Goal: Task Accomplishment & Management: Manage account settings

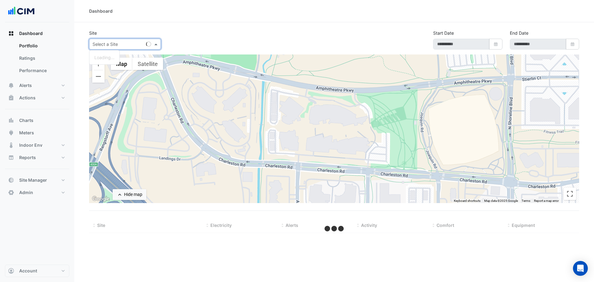
click at [126, 46] on input "text" at bounding box center [118, 44] width 53 height 6
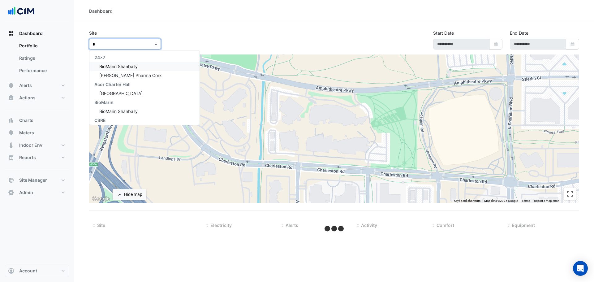
type input "**"
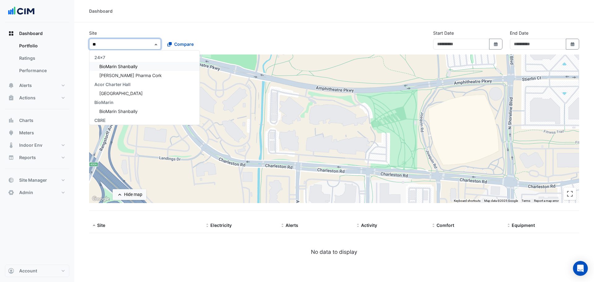
type input "**********"
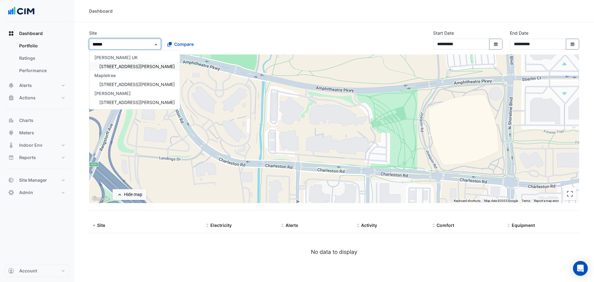
type input "*******"
click at [124, 85] on span "3 Hardman Street" at bounding box center [136, 84] width 75 height 5
select select "***"
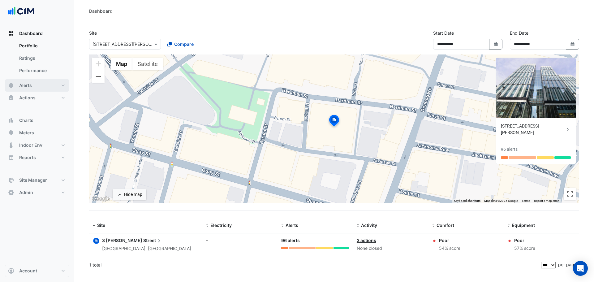
click at [27, 86] on span "Alerts" at bounding box center [25, 85] width 13 height 6
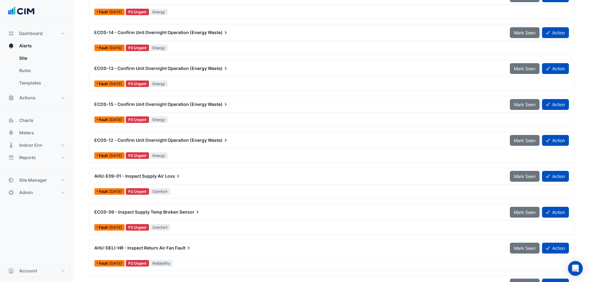
scroll to position [464, 0]
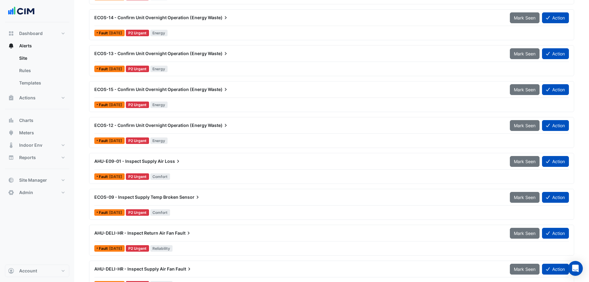
click at [130, 195] on span "ECOS-09 - Inspect Supply Temp Broken" at bounding box center [136, 196] width 84 height 5
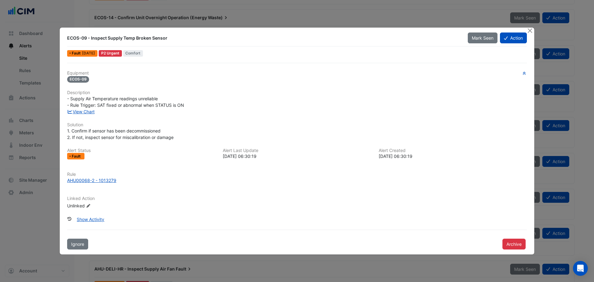
click at [91, 107] on span "- Supply Air Temperature readings unreliable - Rule Trigger: SAT fixed or abnor…" at bounding box center [125, 102] width 117 height 12
click at [90, 112] on link "View Chart" at bounding box center [81, 111] width 28 height 5
click at [530, 29] on button "Close" at bounding box center [529, 31] width 6 height 6
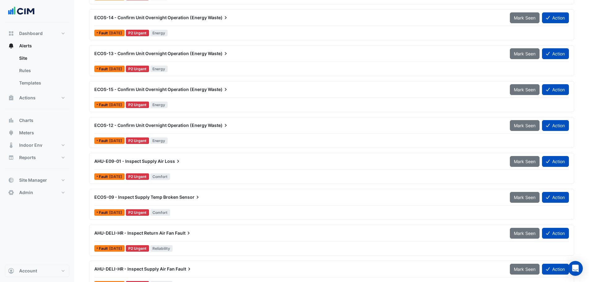
click at [164, 161] on div "AHU-E09-01 - Inspect Supply Air Loss" at bounding box center [298, 161] width 408 height 6
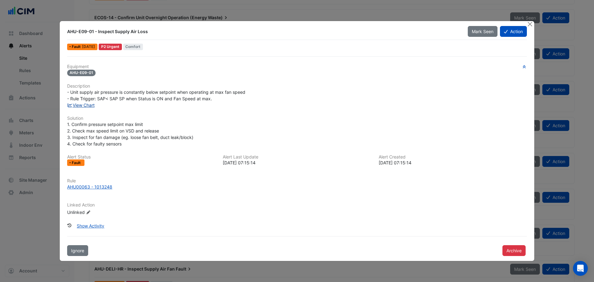
click at [87, 105] on link "View Chart" at bounding box center [81, 104] width 28 height 5
click at [530, 21] on button "Close" at bounding box center [529, 24] width 6 height 6
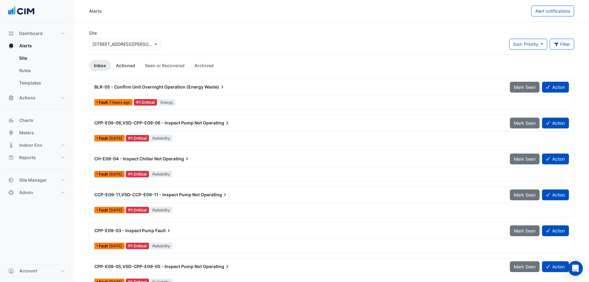
click at [126, 63] on link "Actioned" at bounding box center [125, 65] width 29 height 11
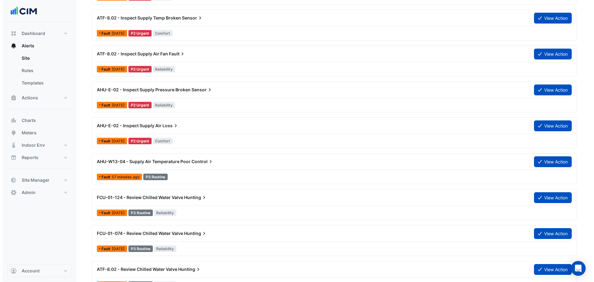
scroll to position [278, 0]
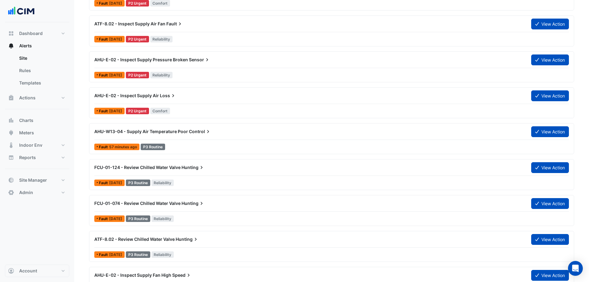
click at [153, 166] on span "FCU-01-124 - Review Chilled Water Valve" at bounding box center [137, 166] width 86 height 5
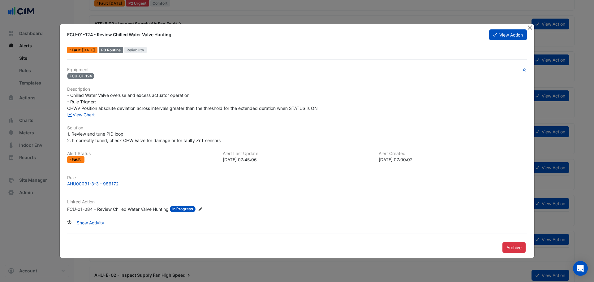
click at [528, 27] on button "Close" at bounding box center [529, 27] width 6 height 6
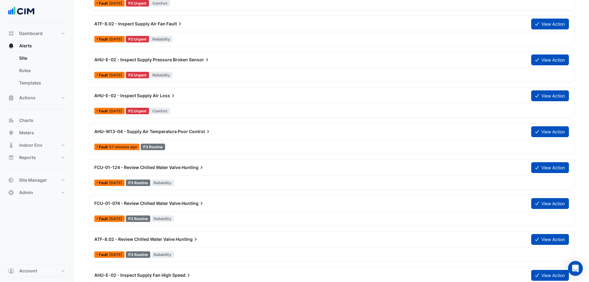
click at [170, 196] on div "FCU-01-074 - Review Chilled Water Valve Hunting View Action Fault 6 days ago P3…" at bounding box center [331, 210] width 485 height 31
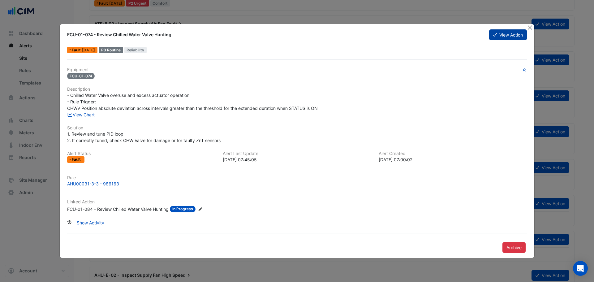
click at [520, 36] on button "View Action" at bounding box center [508, 34] width 38 height 11
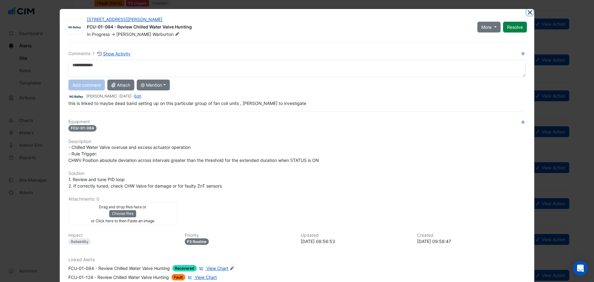
click at [527, 13] on button "Close" at bounding box center [529, 12] width 6 height 6
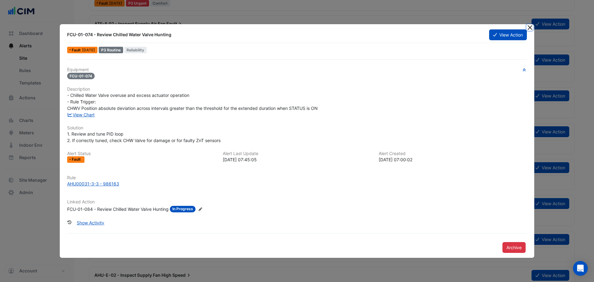
drag, startPoint x: 529, startPoint y: 30, endPoint x: 268, endPoint y: 86, distance: 267.0
click at [529, 29] on button "Close" at bounding box center [529, 27] width 6 height 6
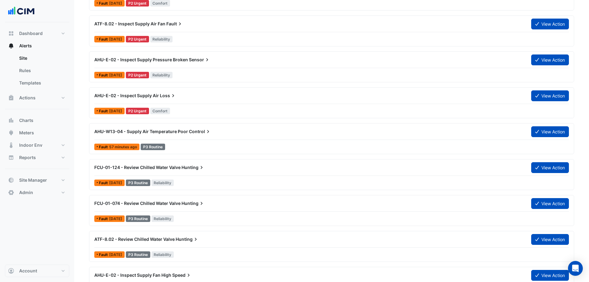
click at [155, 167] on span "FCU-01-124 - Review Chilled Water Valve" at bounding box center [137, 166] width 86 height 5
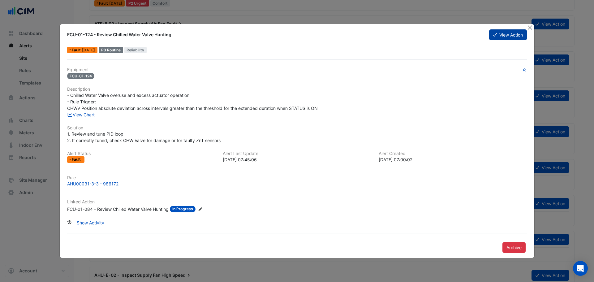
click at [506, 37] on button "View Action" at bounding box center [508, 34] width 38 height 11
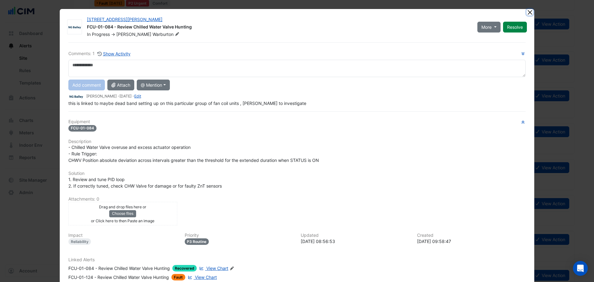
click at [526, 11] on button "Close" at bounding box center [529, 12] width 6 height 6
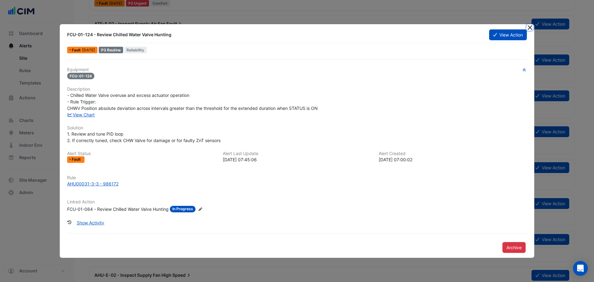
click at [528, 28] on button "Close" at bounding box center [529, 27] width 6 height 6
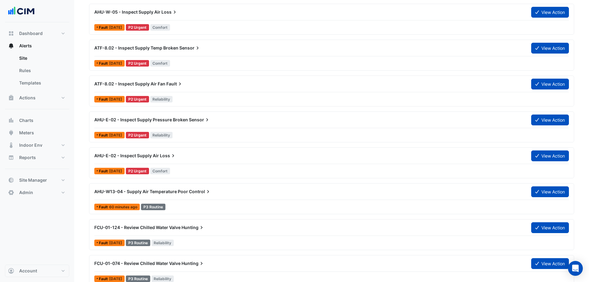
scroll to position [124, 0]
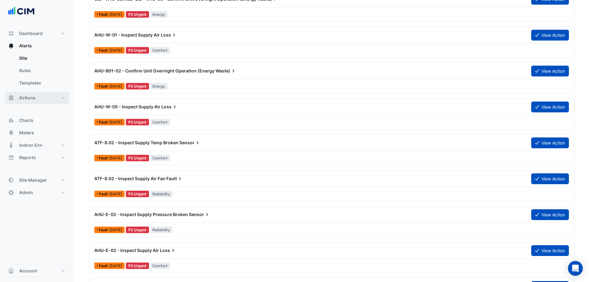
click at [31, 95] on span "Actions" at bounding box center [27, 98] width 16 height 6
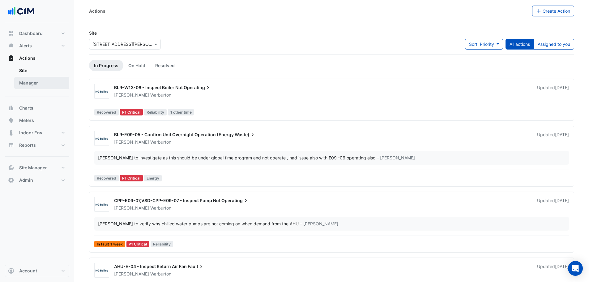
click at [32, 83] on link "Manager" at bounding box center [41, 83] width 55 height 12
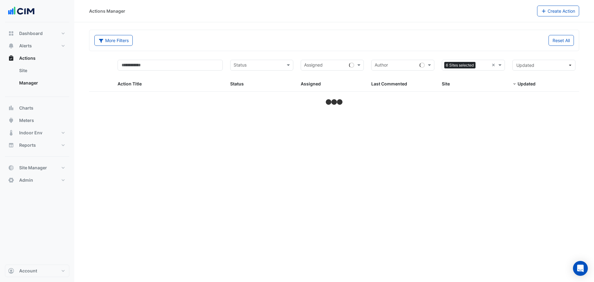
click at [481, 65] on input "text" at bounding box center [483, 65] width 11 height 7
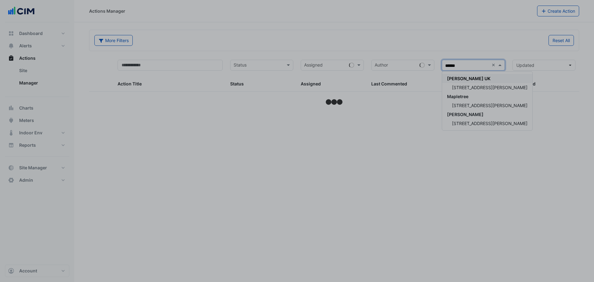
type input "******"
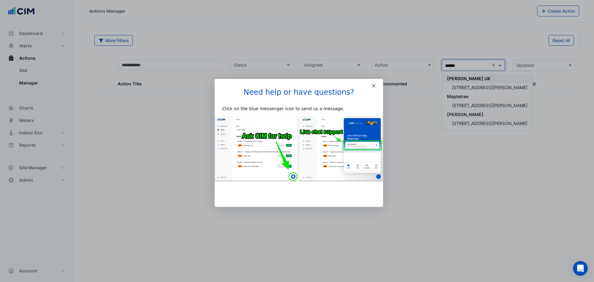
click at [373, 86] on polygon "Close" at bounding box center [373, 85] width 4 height 4
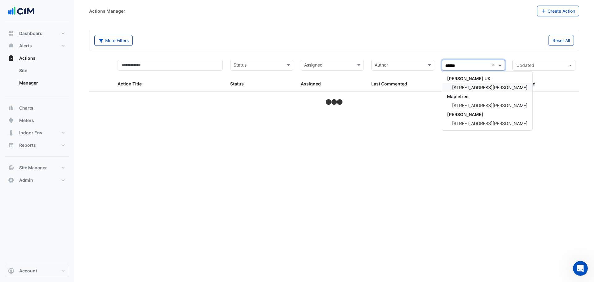
click at [466, 88] on span "[STREET_ADDRESS][PERSON_NAME]" at bounding box center [489, 87] width 75 height 5
click at [472, 87] on datatable-header-cell "****** × Site" at bounding box center [473, 74] width 70 height 36
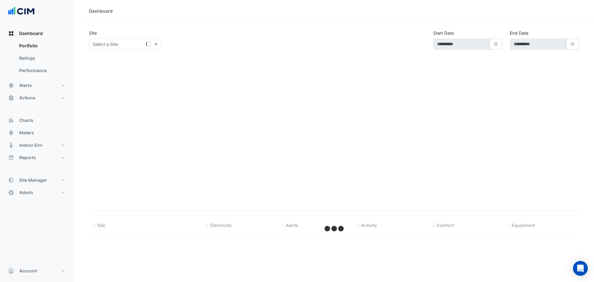
select select "***"
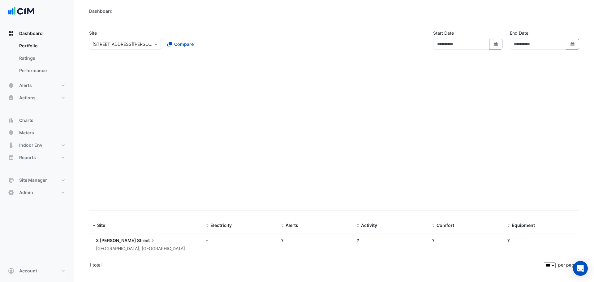
type input "**********"
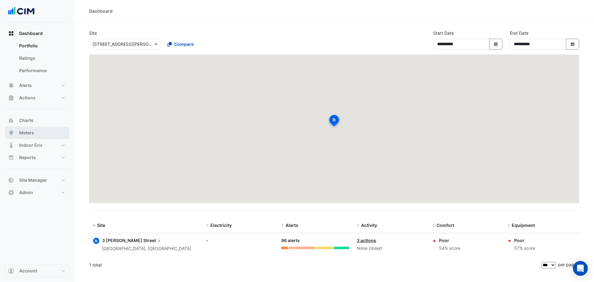
click at [31, 133] on span "Meters" at bounding box center [26, 133] width 15 height 6
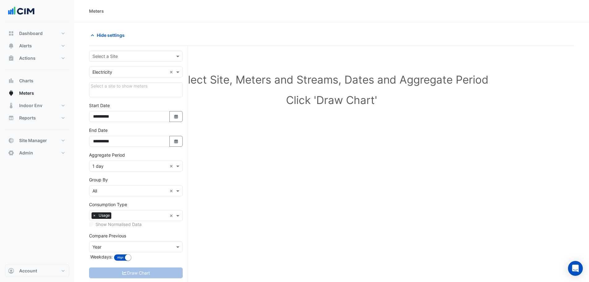
click at [129, 56] on input "text" at bounding box center [129, 56] width 75 height 6
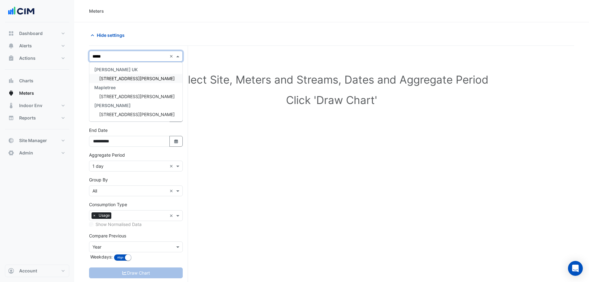
type input "******"
click at [123, 78] on span "[STREET_ADDRESS][PERSON_NAME]" at bounding box center [136, 78] width 75 height 5
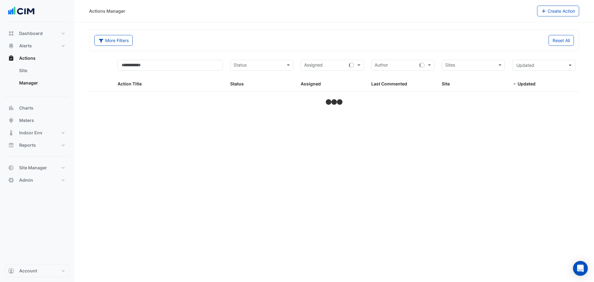
select select "***"
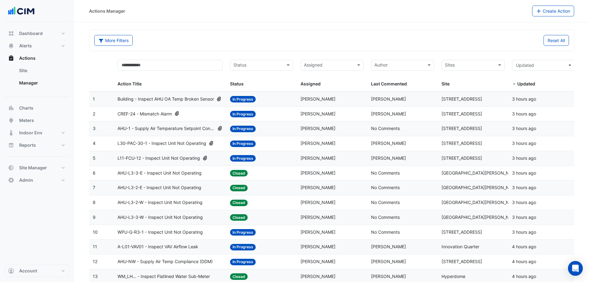
click at [475, 63] on input "text" at bounding box center [469, 65] width 49 height 7
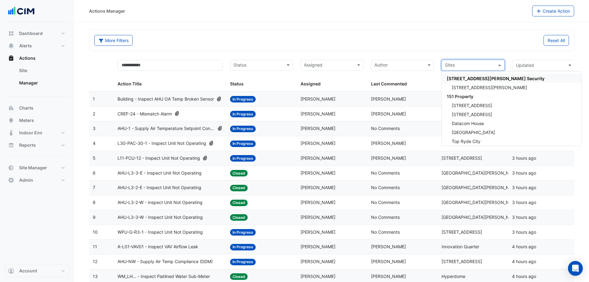
click at [463, 68] on input "text" at bounding box center [469, 65] width 49 height 7
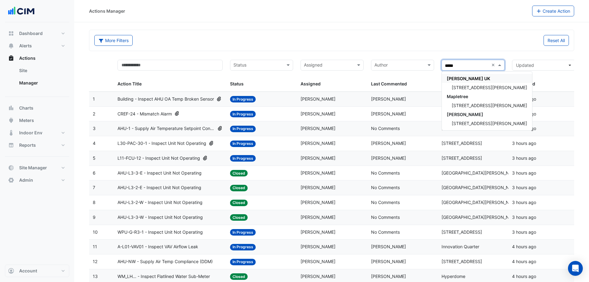
type input "******"
click at [475, 104] on span "[STREET_ADDRESS][PERSON_NAME]" at bounding box center [489, 105] width 75 height 5
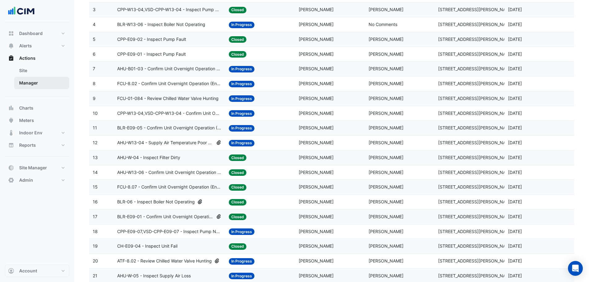
scroll to position [41, 0]
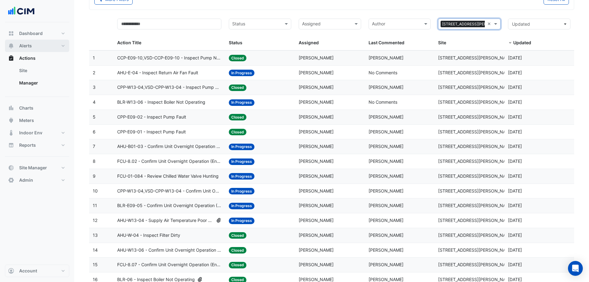
click at [31, 46] on span "Alerts" at bounding box center [25, 46] width 13 height 6
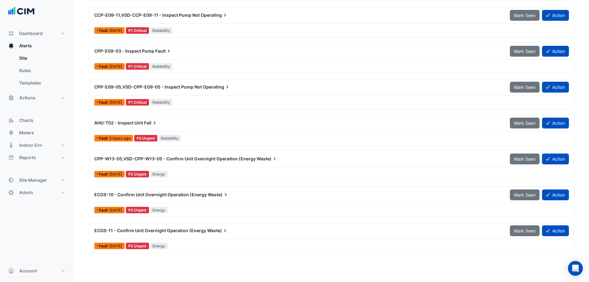
scroll to position [186, 0]
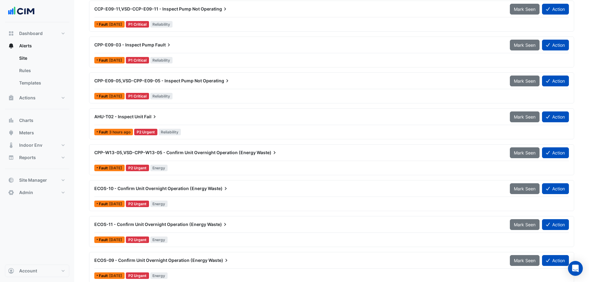
click at [177, 226] on span "ECOS-11 - Confirm Unit Overnight Operation (Energy" at bounding box center [150, 223] width 112 height 5
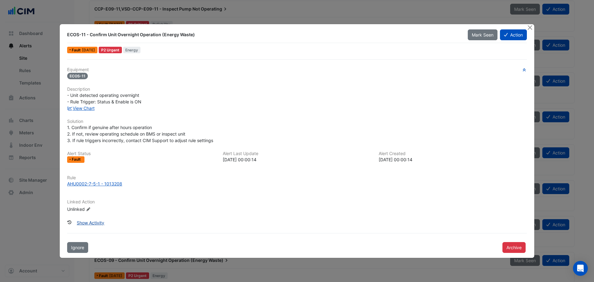
click at [91, 221] on button "Show Activity" at bounding box center [91, 222] width 36 height 11
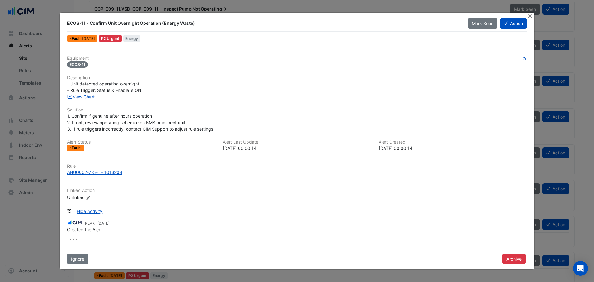
click at [133, 37] on span "Energy" at bounding box center [132, 38] width 18 height 6
click at [135, 37] on span "Energy" at bounding box center [132, 38] width 18 height 6
click at [329, 229] on div "Created the Alert" at bounding box center [296, 229] width 459 height 6
click at [530, 13] on button "Close" at bounding box center [529, 16] width 6 height 6
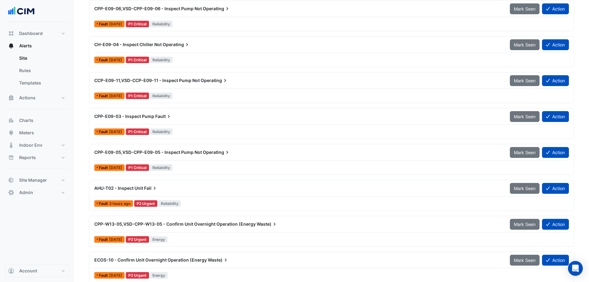
scroll to position [124, 0]
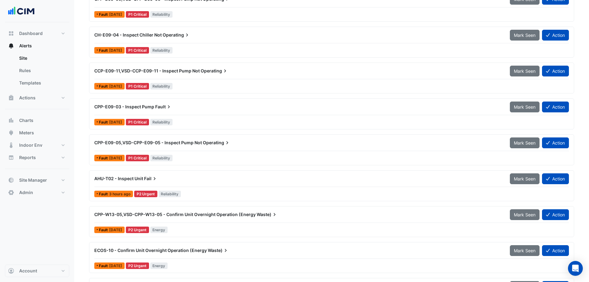
click at [186, 224] on div "CPP-W13-05,VSD-CPP-W13-05 - Confirm Unit Overnight Operation (Energy Waste) Mar…" at bounding box center [332, 221] width 480 height 25
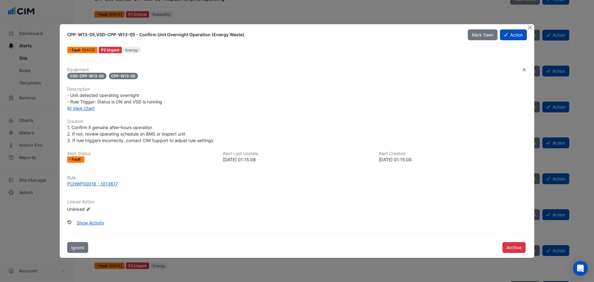
click at [118, 48] on div "P2 Urgent" at bounding box center [110, 50] width 23 height 6
click at [117, 49] on div "P2 Urgent" at bounding box center [110, 50] width 23 height 6
click at [530, 27] on button "Close" at bounding box center [529, 27] width 6 height 6
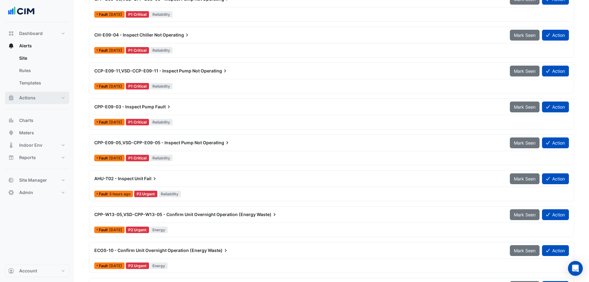
click at [32, 96] on span "Actions" at bounding box center [27, 98] width 16 height 6
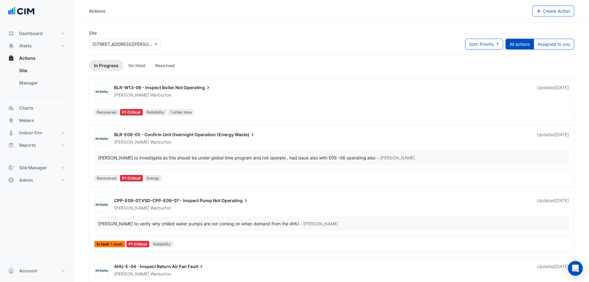
click at [160, 104] on div "BLR-W13-06 - Inspect Boiler Not Operating [PERSON_NAME] Updated [DATE] Recovere…" at bounding box center [332, 101] width 480 height 34
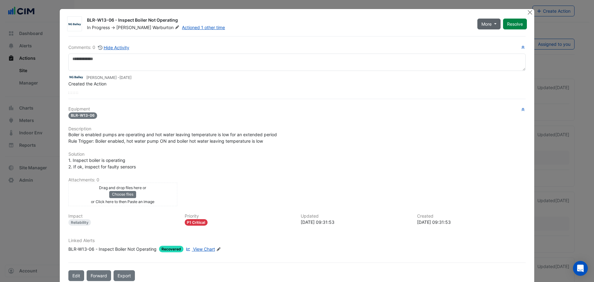
click at [487, 23] on span "More" at bounding box center [486, 24] width 10 height 6
click at [70, 276] on button "Edit" at bounding box center [76, 275] width 16 height 11
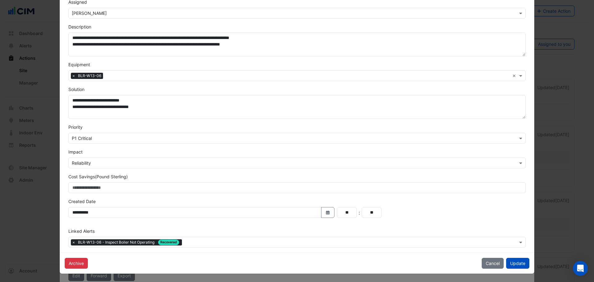
scroll to position [83, 0]
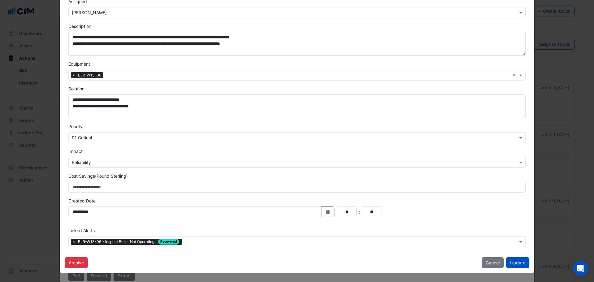
click at [101, 140] on input "text" at bounding box center [291, 137] width 438 height 6
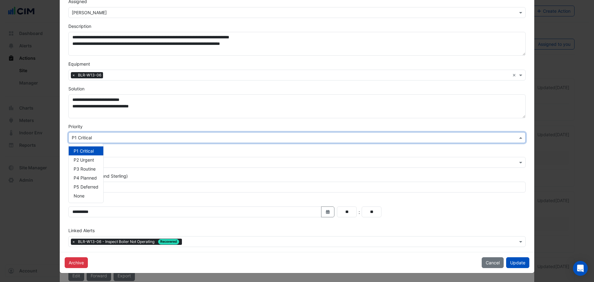
click at [134, 121] on form "**********" at bounding box center [296, 98] width 457 height 298
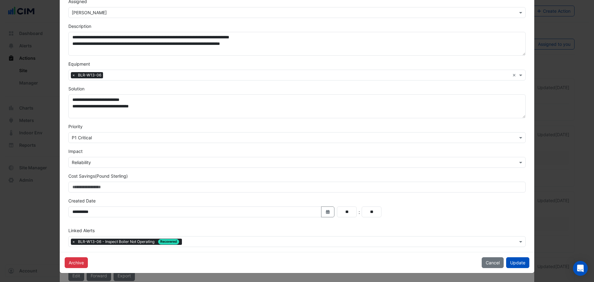
click at [39, 126] on ngb-modal-window "**********" at bounding box center [297, 141] width 594 height 282
click at [36, 34] on ngb-modal-window "**********" at bounding box center [297, 141] width 594 height 282
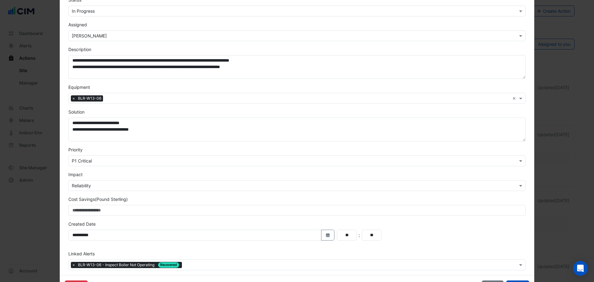
scroll to position [0, 0]
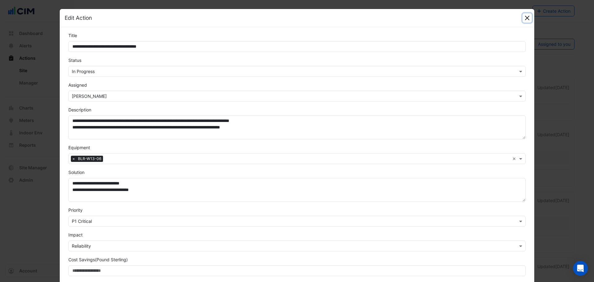
click at [524, 15] on button "Close" at bounding box center [526, 17] width 9 height 9
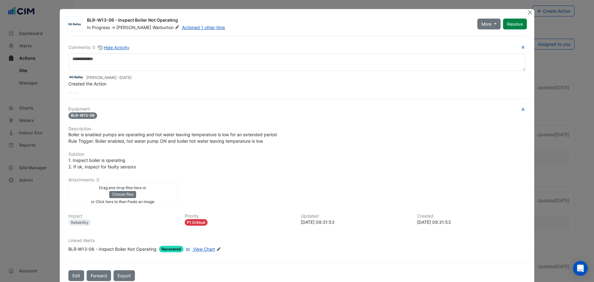
click at [35, 31] on ngb-modal-window "BLR-W13-06 - Inspect Boiler Not Operating In Progress -> [PERSON_NAME] Actioned…" at bounding box center [297, 141] width 594 height 282
drag, startPoint x: 526, startPoint y: 13, endPoint x: 481, endPoint y: 15, distance: 44.3
click at [526, 13] on button "Close" at bounding box center [529, 12] width 6 height 6
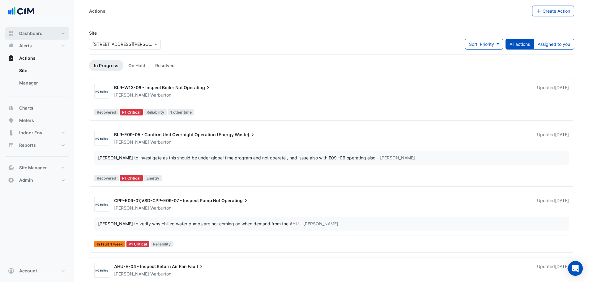
click at [26, 34] on span "Dashboard" at bounding box center [30, 33] width 23 height 6
click at [30, 30] on button "Dashboard" at bounding box center [37, 33] width 64 height 12
select select "***"
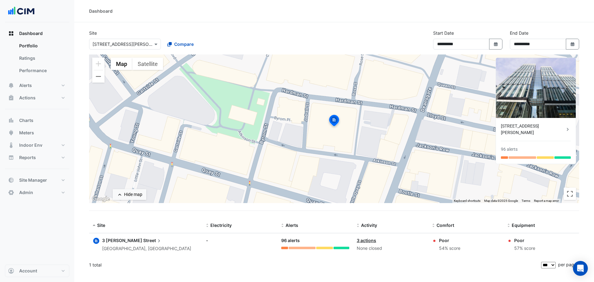
click at [564, 125] on div "[STREET_ADDRESS][PERSON_NAME]" at bounding box center [533, 129] width 64 height 13
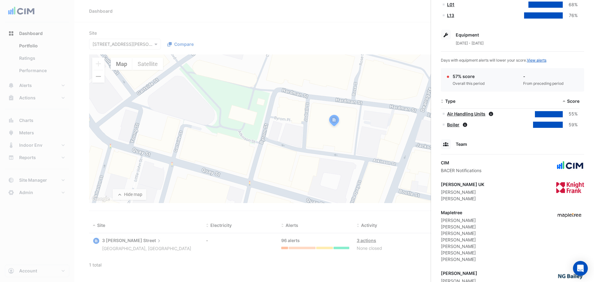
scroll to position [242, 0]
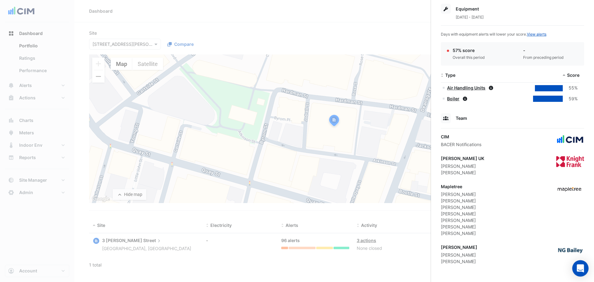
click at [576, 266] on div "Open Intercom Messenger" at bounding box center [580, 268] width 16 height 16
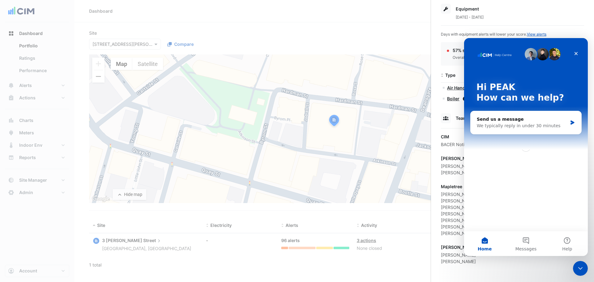
scroll to position [0, 0]
click at [502, 125] on div "We typically reply in under 30 minutes" at bounding box center [521, 125] width 91 height 6
